Goal: Task Accomplishment & Management: Manage account settings

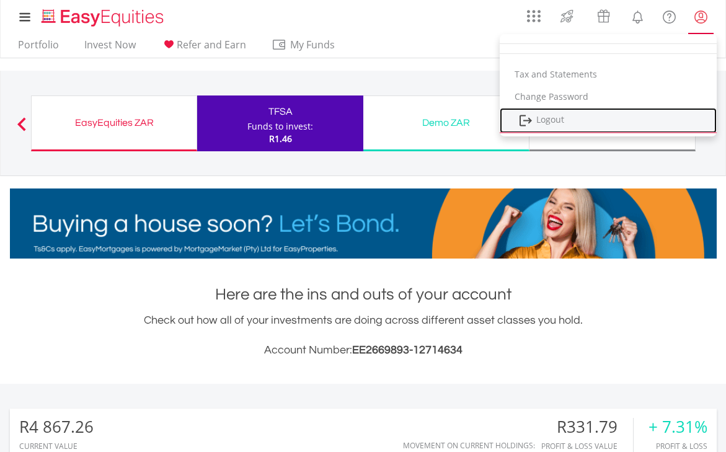
click at [563, 115] on link "Logout" at bounding box center [608, 120] width 217 height 25
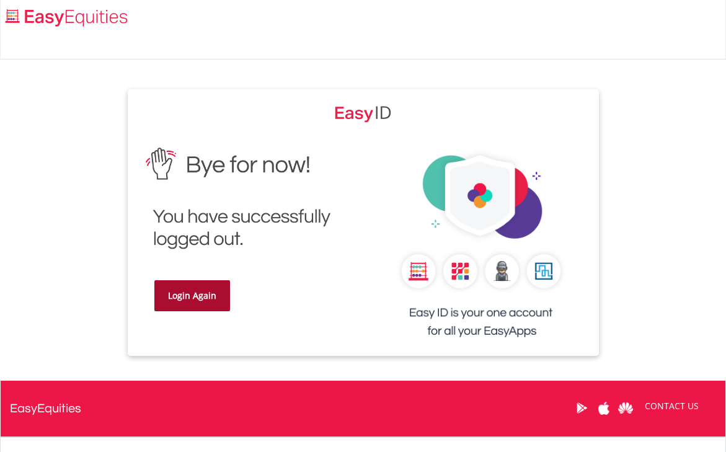
click at [183, 296] on link "Login Again" at bounding box center [192, 295] width 76 height 31
